Goal: Task Accomplishment & Management: Manage account settings

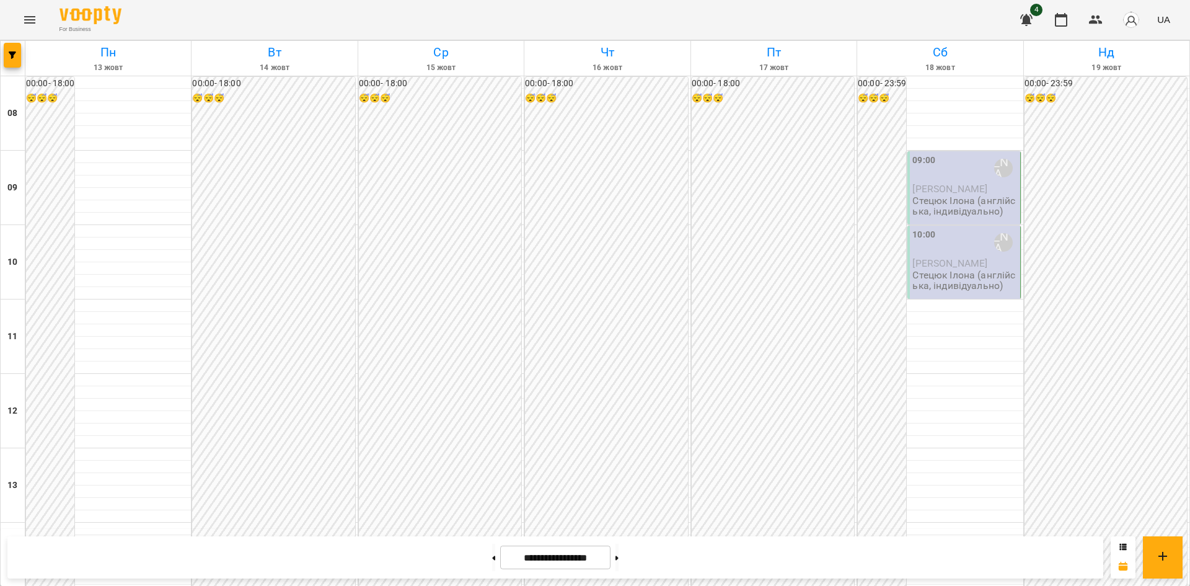
scroll to position [662, 0]
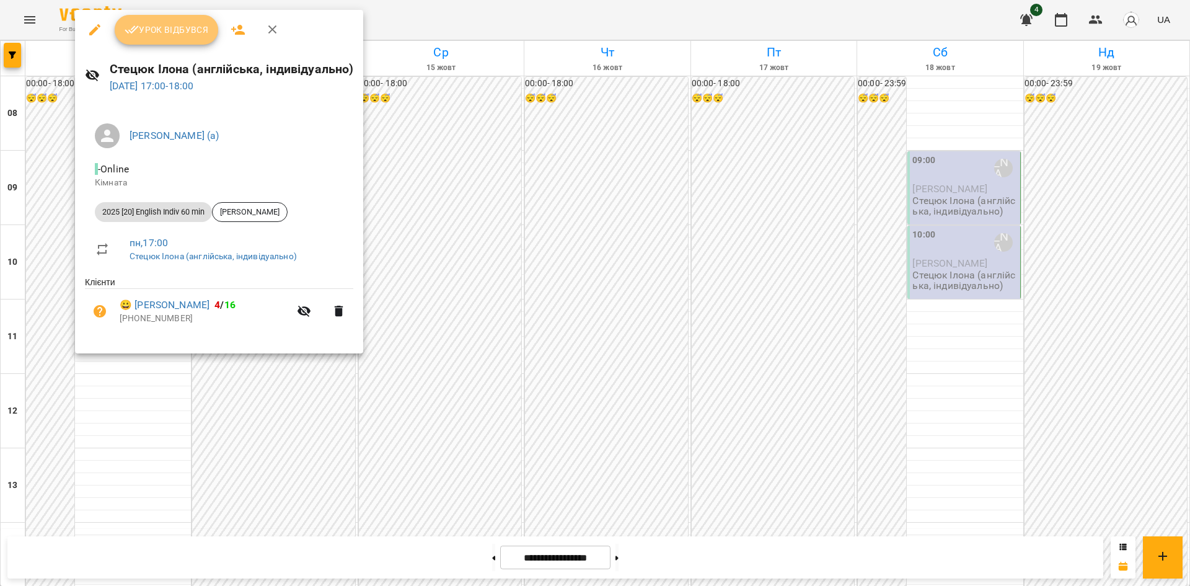
click at [189, 24] on span "Урок відбувся" at bounding box center [167, 29] width 84 height 15
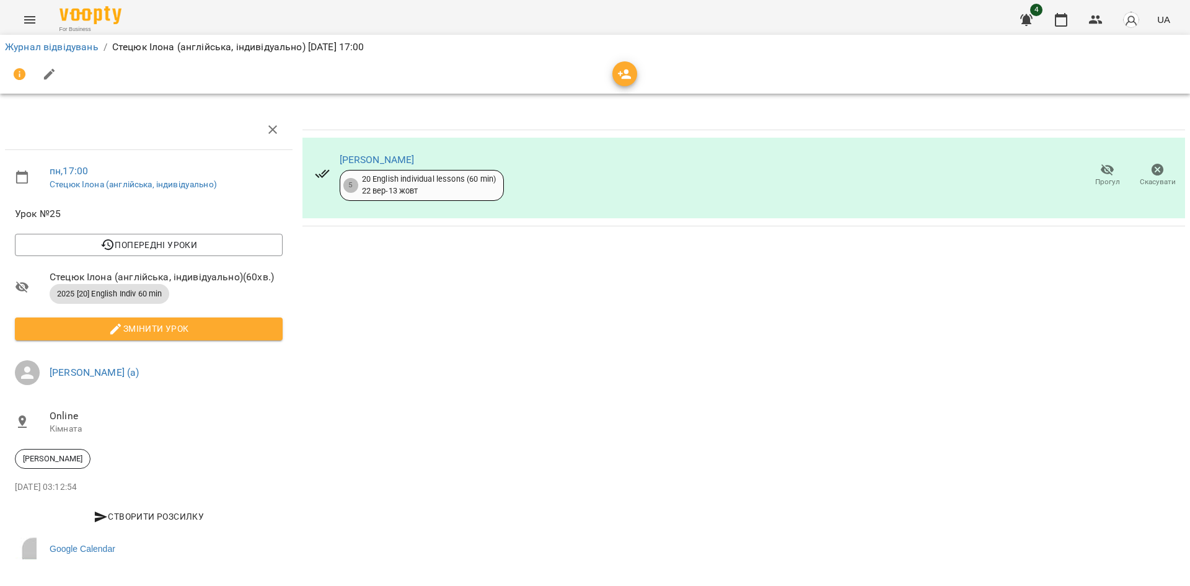
click at [61, 55] on div "Журнал відвідувань / [PERSON_NAME] (англійська, індивідуально) [DATE] 17:00" at bounding box center [594, 47] width 1185 height 20
click at [61, 45] on link "Журнал відвідувань" at bounding box center [52, 47] width 94 height 12
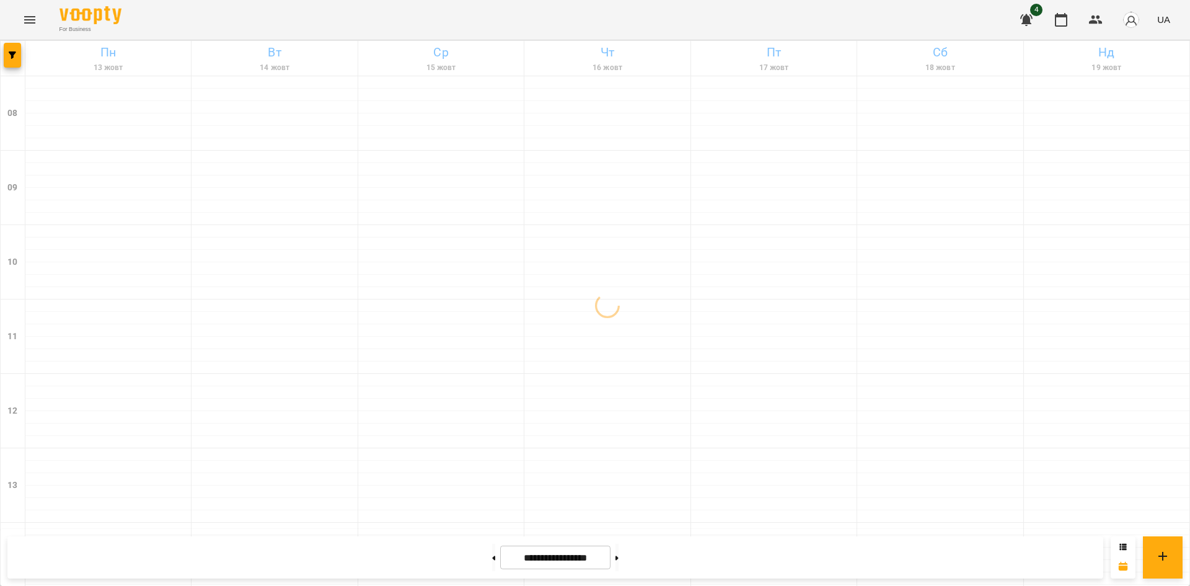
scroll to position [662, 0]
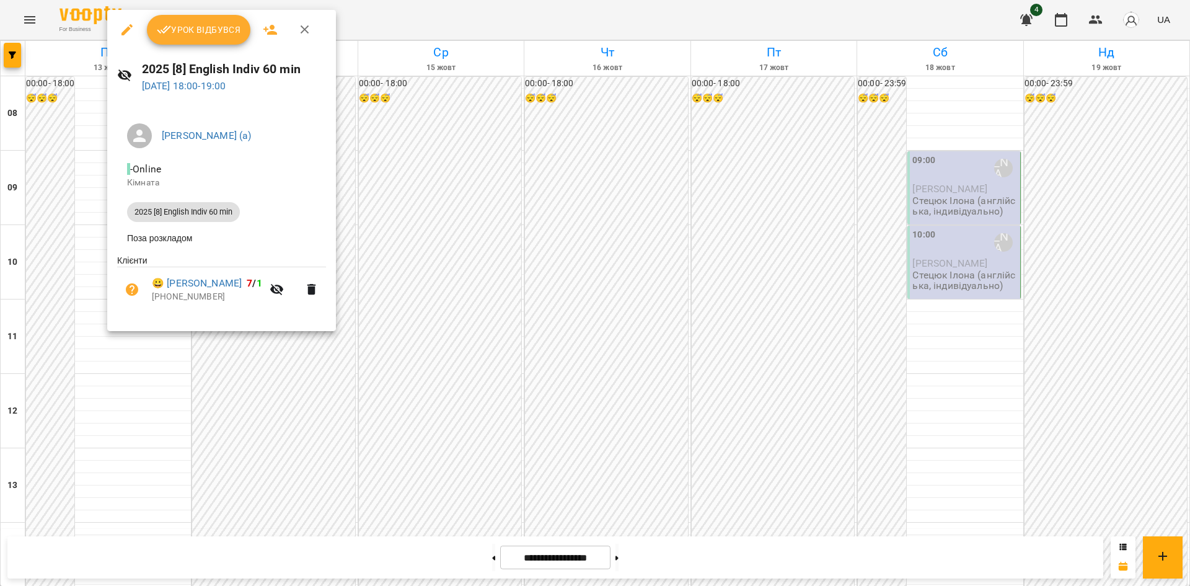
click at [193, 37] on span "Урок відбувся" at bounding box center [199, 29] width 84 height 15
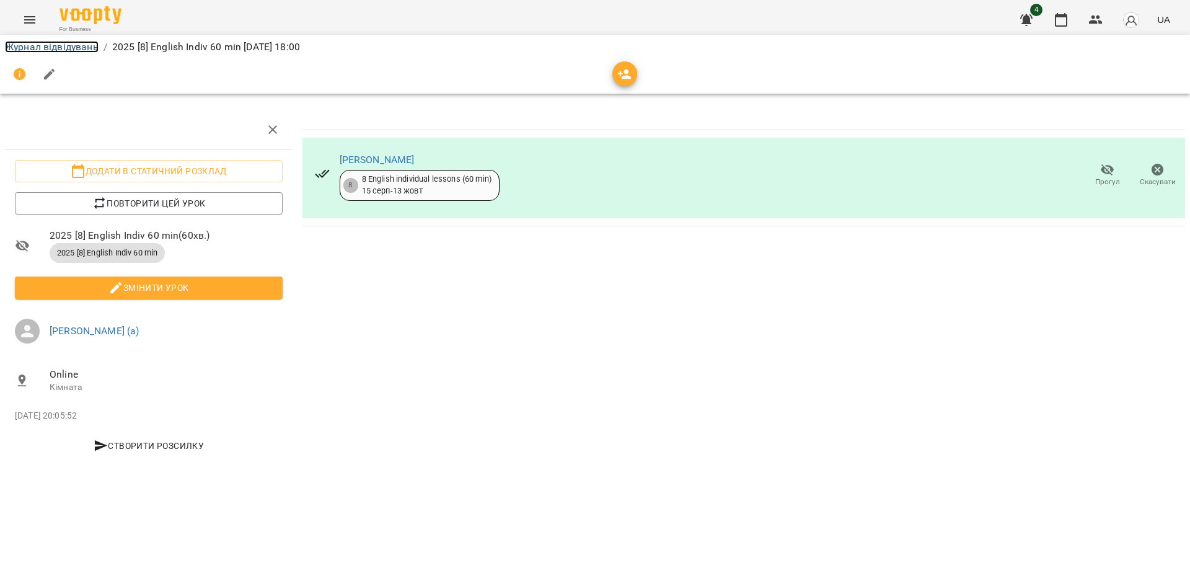
click at [63, 45] on link "Журнал відвідувань" at bounding box center [52, 47] width 94 height 12
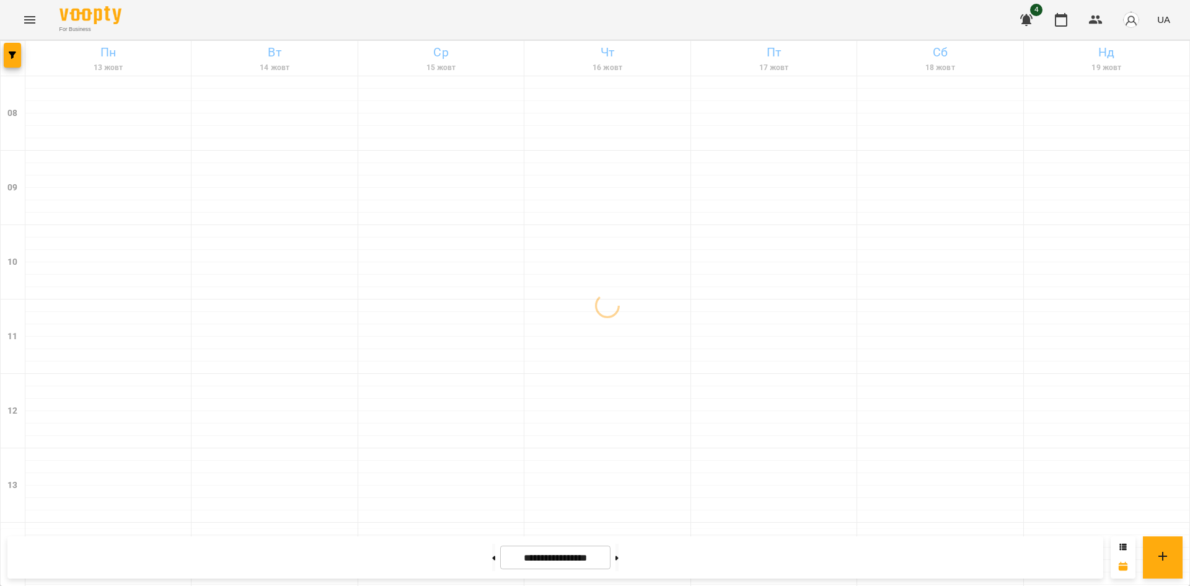
scroll to position [662, 0]
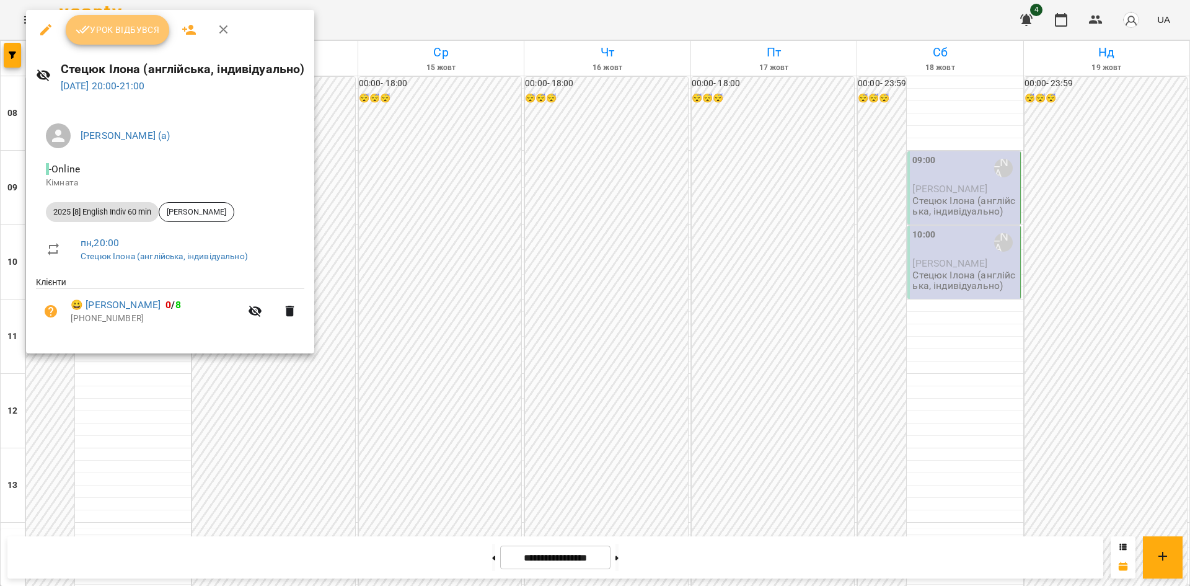
click at [100, 29] on span "Урок відбувся" at bounding box center [118, 29] width 84 height 15
